Goal: Task Accomplishment & Management: Manage account settings

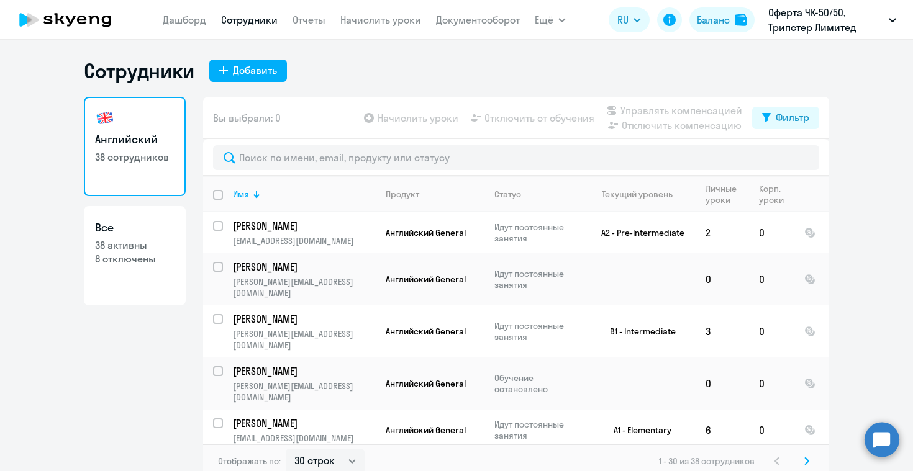
select select "30"
click at [215, 225] on input "select row 2775" at bounding box center [225, 233] width 25 height 25
checkbox input "true"
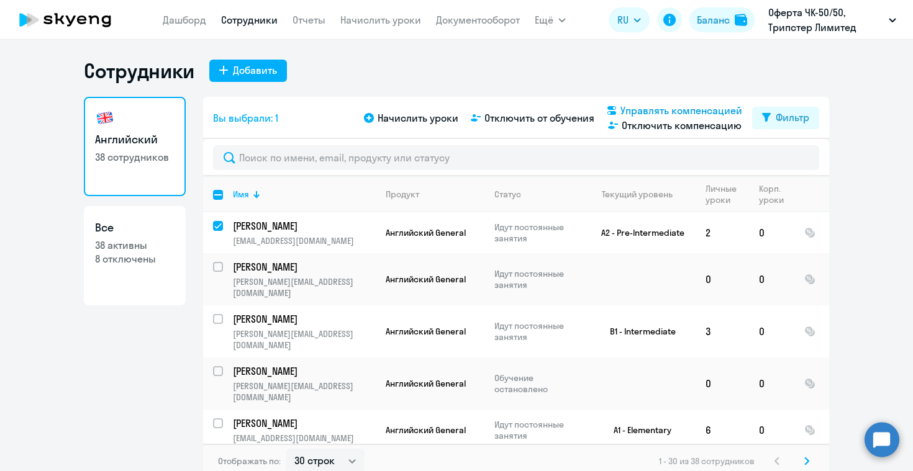
click at [670, 108] on span "Управлять компенсацией" at bounding box center [681, 110] width 122 height 15
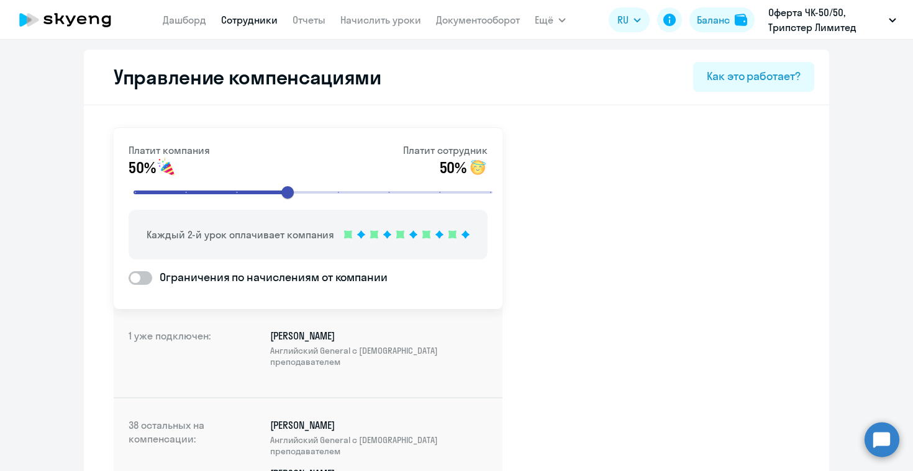
select select "30"
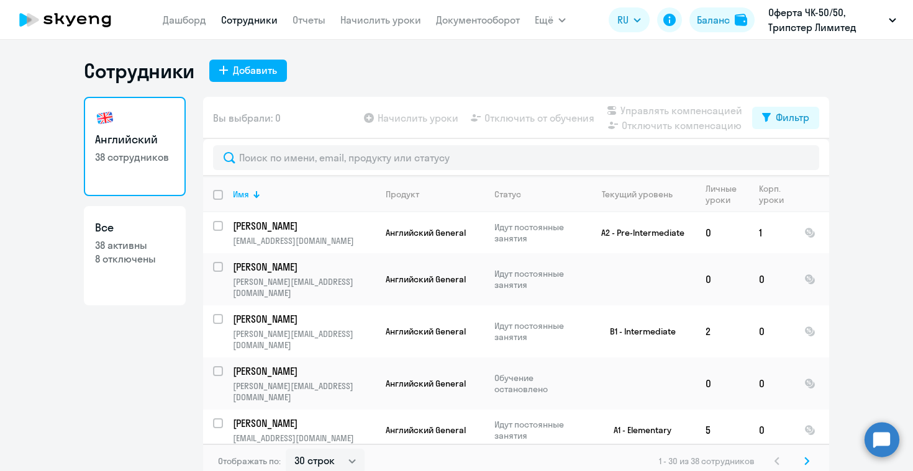
click at [76, 328] on ng-component "Сотрудники Добавить Английский 38 сотрудников Все 38 активны 8 отключены Вы выб…" at bounding box center [456, 268] width 913 height 420
click at [895, 19] on icon "button" at bounding box center [891, 20] width 7 height 4
click at [892, 176] on ng-component "Сотрудники Добавить Английский 38 сотрудников Все 38 активны 8 отключены Вы выб…" at bounding box center [456, 268] width 913 height 420
click at [19, 191] on ng-component "Сотрудники Добавить Английский 38 сотрудников Все 38 активны 8 отключены Вы выб…" at bounding box center [456, 268] width 913 height 420
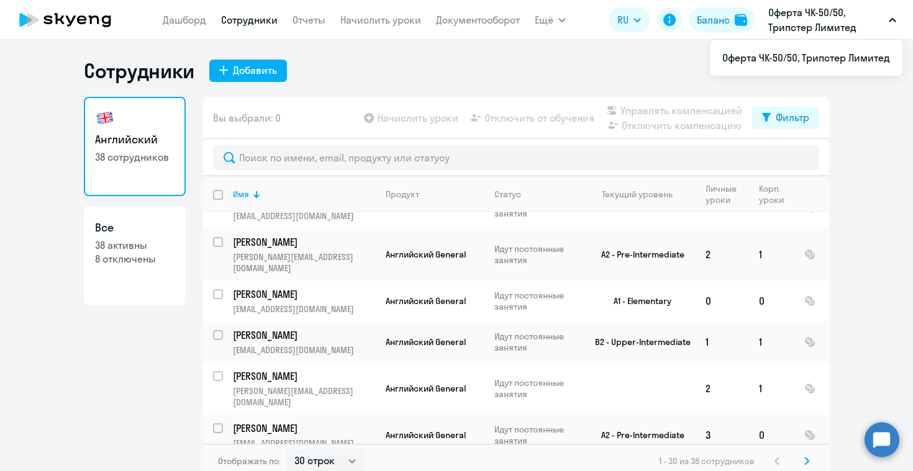
scroll to position [878, 0]
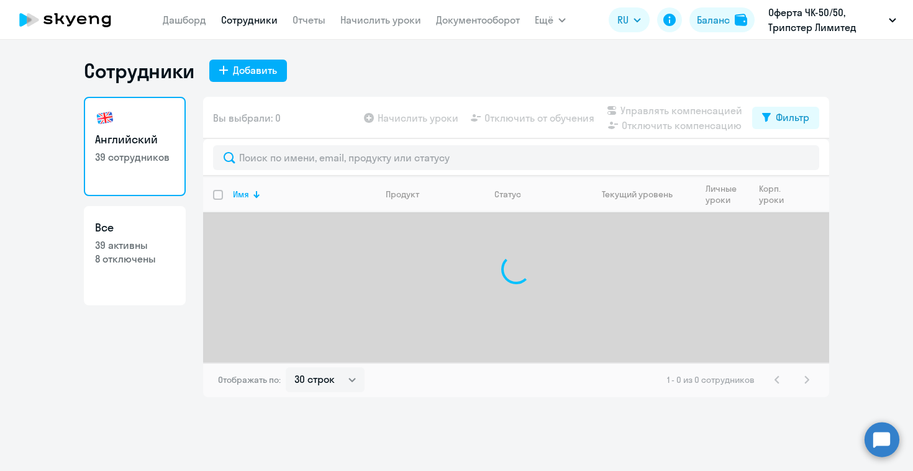
select select "30"
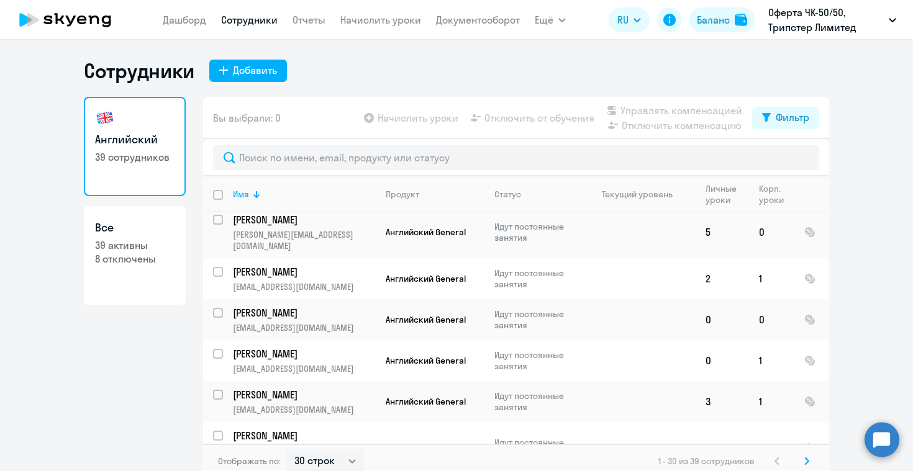
scroll to position [988, 0]
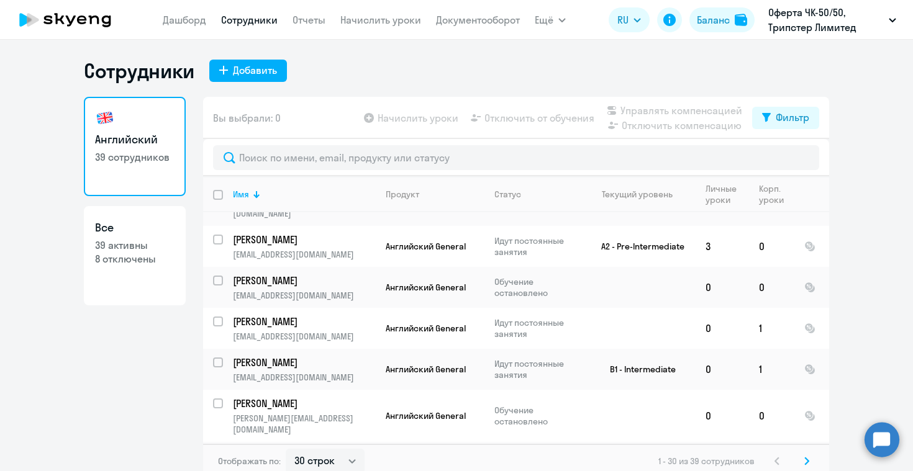
click at [805, 460] on icon at bounding box center [807, 461] width 4 height 7
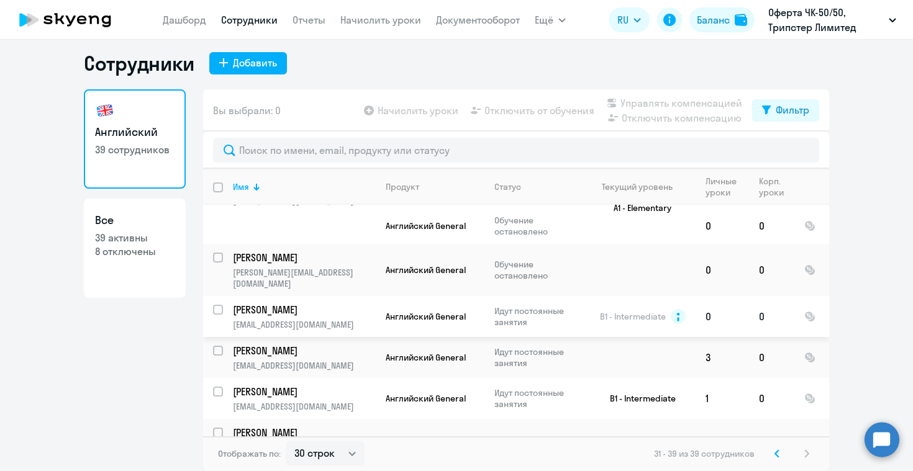
scroll to position [125, 0]
click at [286, 252] on p "[PERSON_NAME]" at bounding box center [303, 259] width 140 height 14
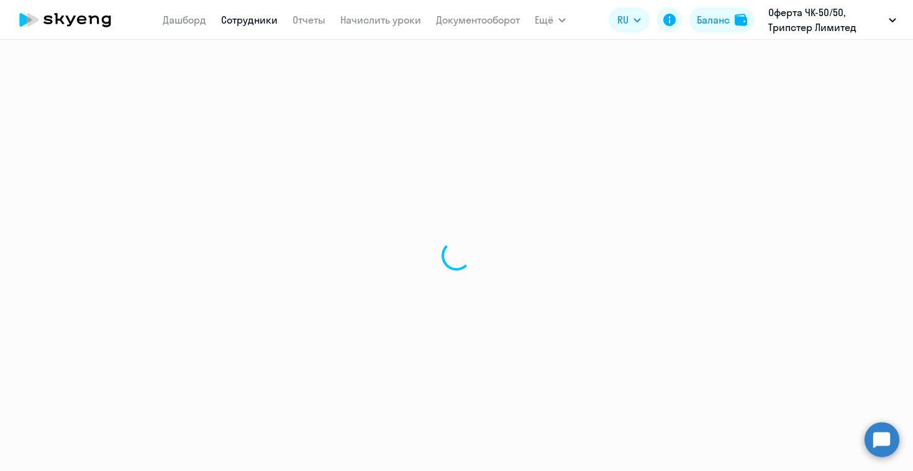
select select "english"
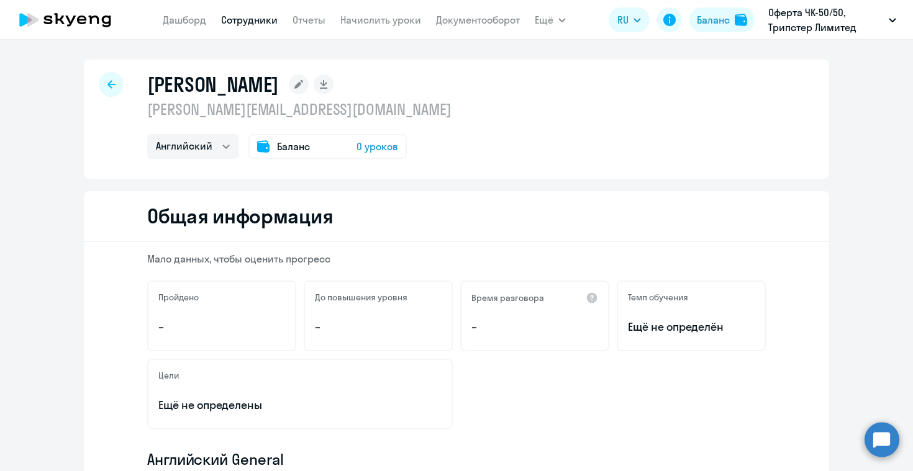
click at [107, 84] on icon at bounding box center [111, 84] width 8 height 8
select select "30"
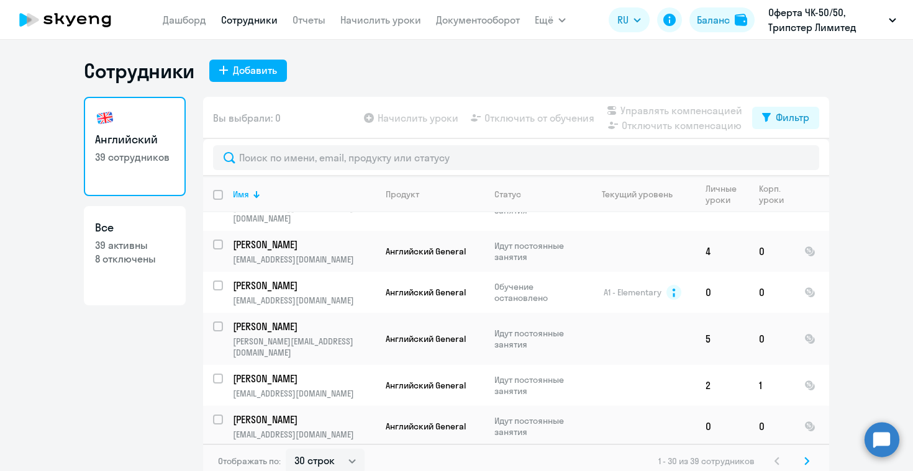
scroll to position [988, 0]
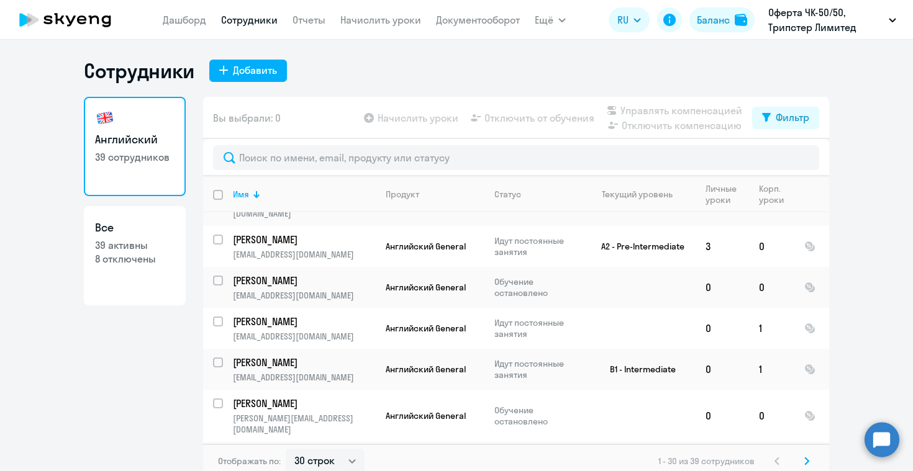
click at [807, 462] on svg-icon at bounding box center [806, 461] width 15 height 15
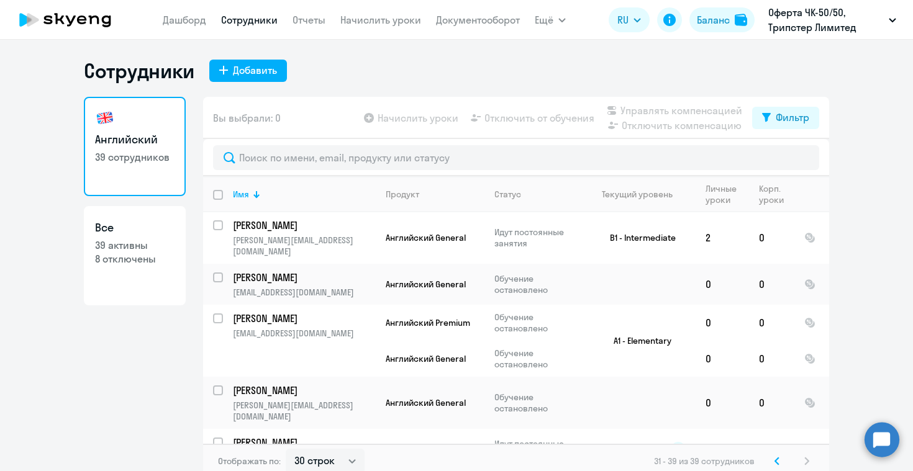
scroll to position [0, 0]
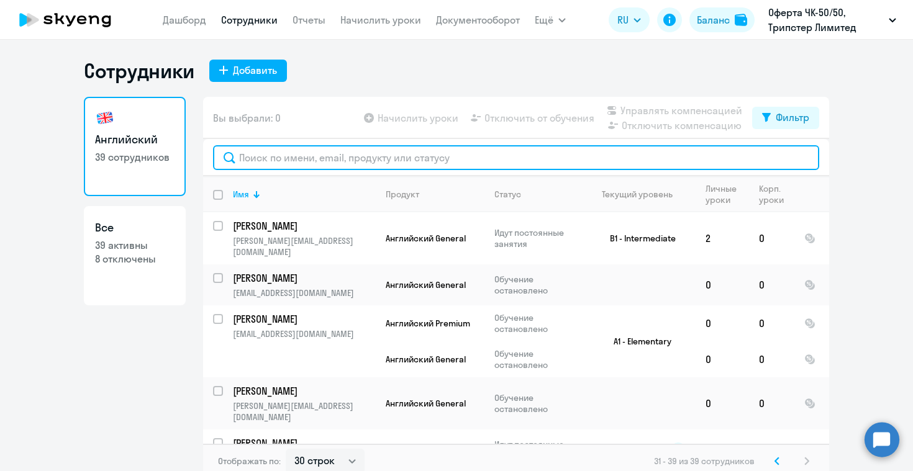
click at [351, 157] on input "text" at bounding box center [516, 157] width 606 height 25
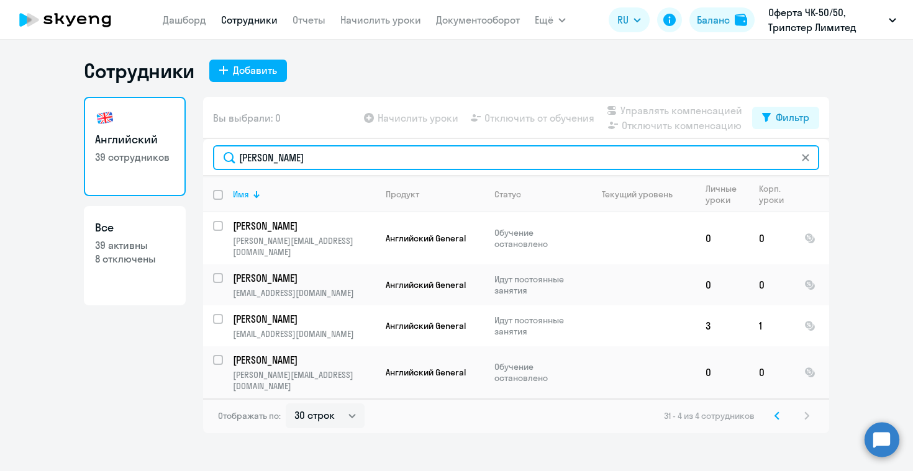
type input "[PERSON_NAME]"
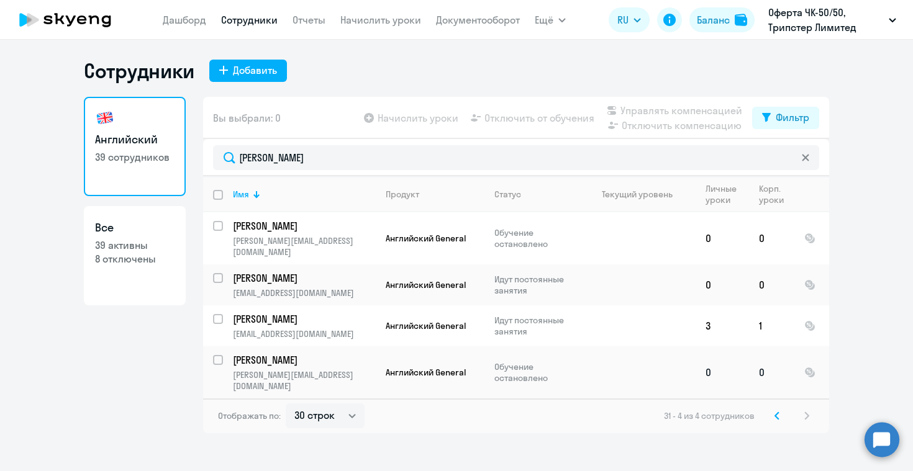
click at [312, 355] on td "[PERSON_NAME] [PERSON_NAME][EMAIL_ADDRESS][DOMAIN_NAME]" at bounding box center [299, 372] width 153 height 52
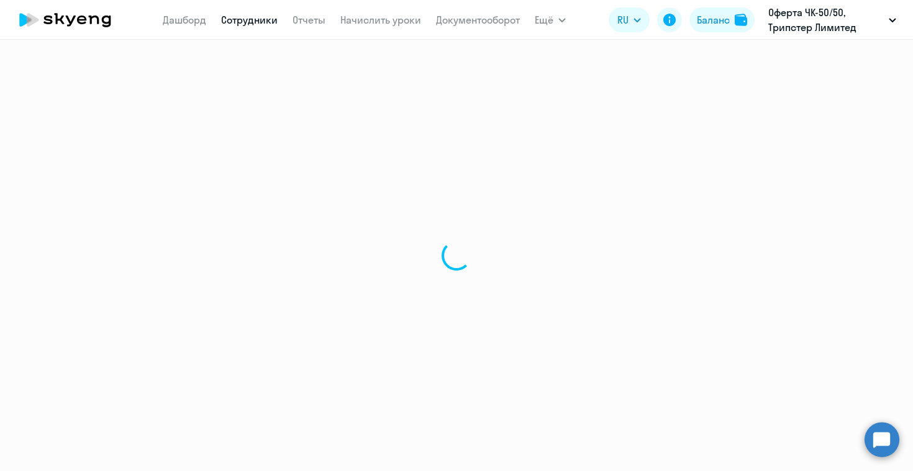
select select "english"
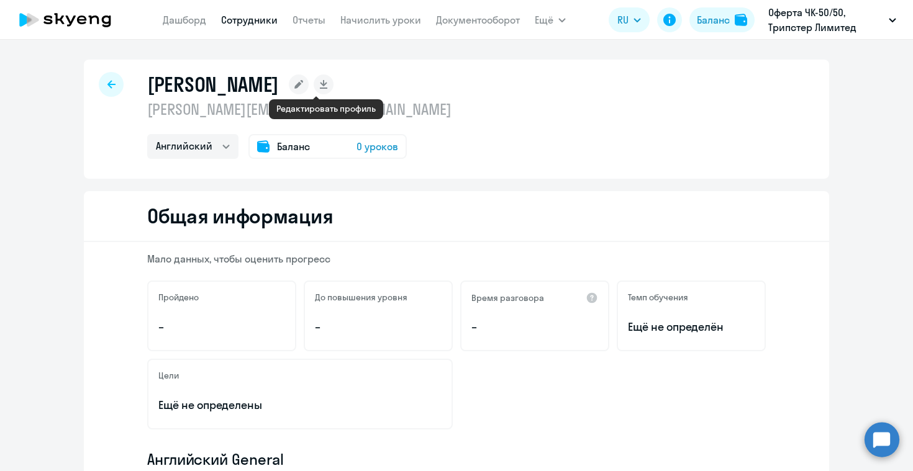
click at [309, 81] on rect at bounding box center [299, 85] width 20 height 20
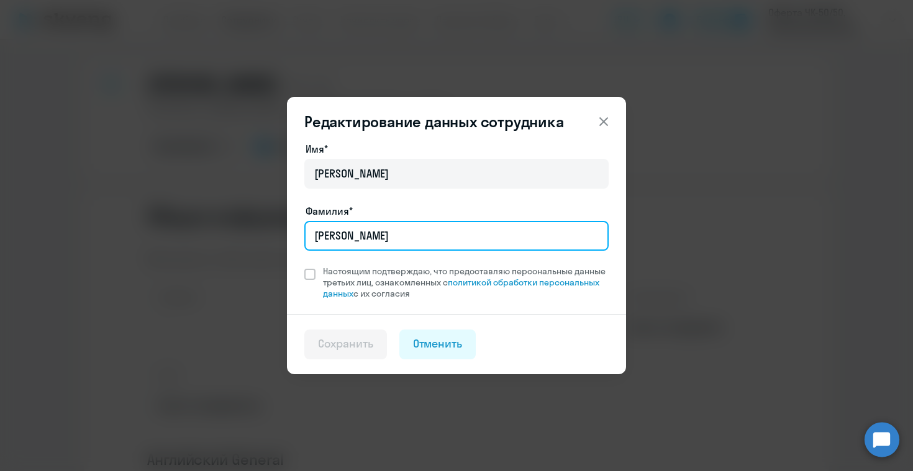
drag, startPoint x: 350, startPoint y: 237, endPoint x: 412, endPoint y: 238, distance: 62.1
click at [351, 237] on input "[PERSON_NAME]" at bounding box center [456, 236] width 304 height 30
type input "[PERSON_NAME]"
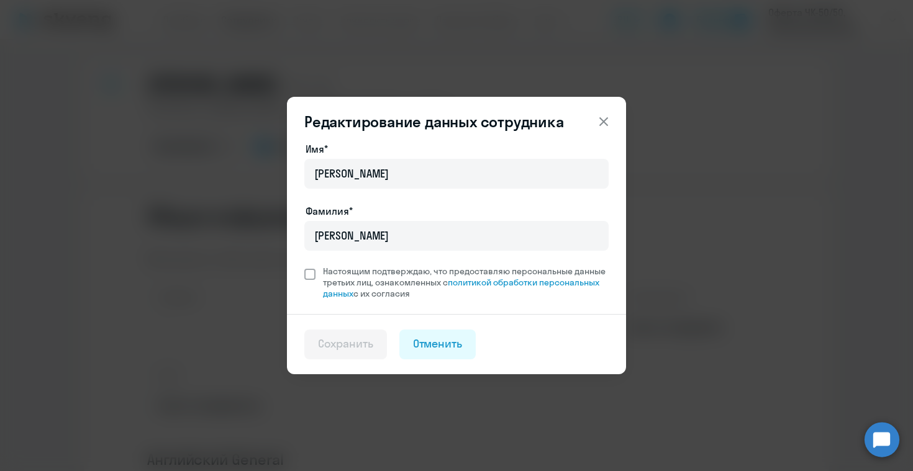
click at [308, 272] on span at bounding box center [309, 274] width 11 height 11
click at [304, 266] on input "Настоящим подтверждаю, что предоставляю персональные данные третьих лиц, ознако…" at bounding box center [304, 265] width 1 height 1
checkbox input "true"
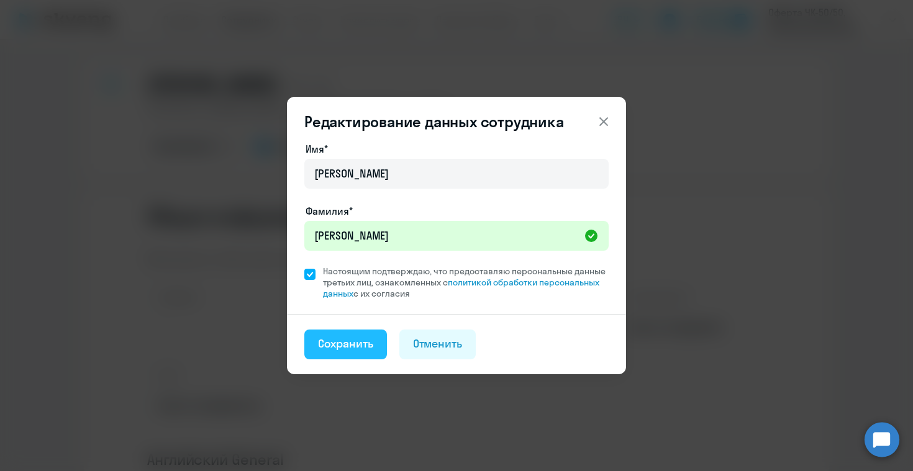
click at [369, 345] on div "Сохранить" at bounding box center [345, 344] width 55 height 16
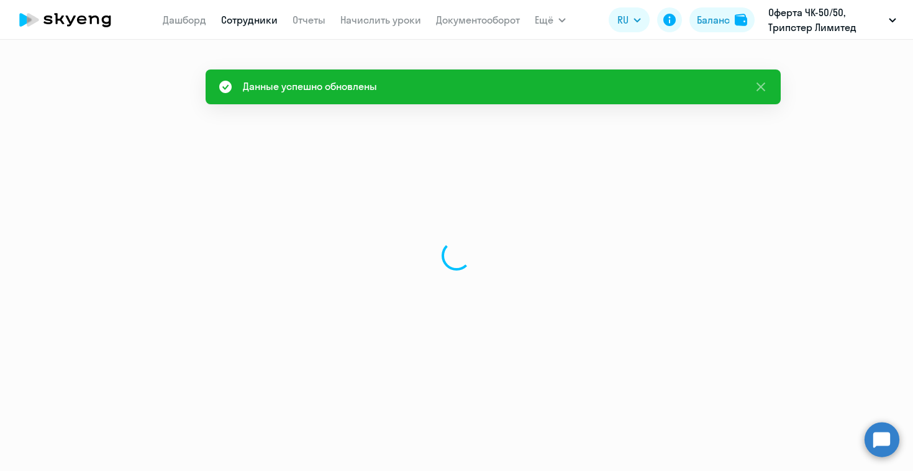
select select "english"
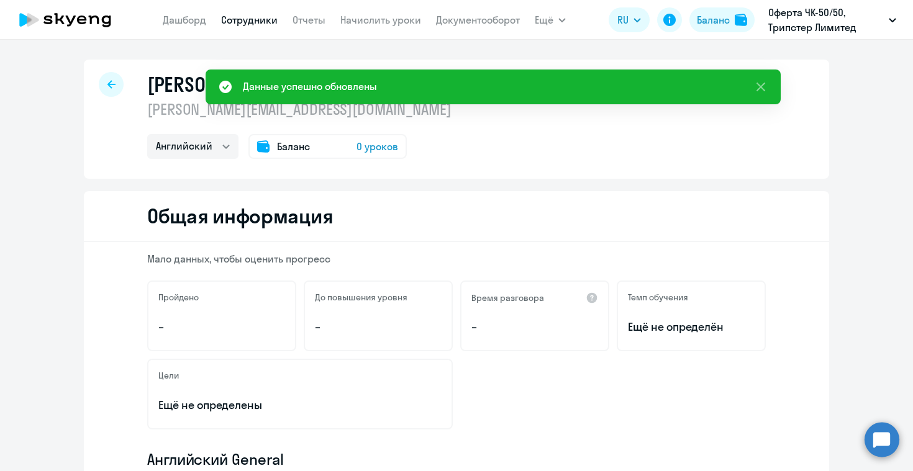
click at [118, 90] on div "[PERSON_NAME] [PERSON_NAME][EMAIL_ADDRESS][DOMAIN_NAME] [PERSON_NAME] Баланс 0 …" at bounding box center [456, 119] width 745 height 119
click at [111, 84] on div at bounding box center [111, 84] width 25 height 25
select select "30"
